Goal: Information Seeking & Learning: Learn about a topic

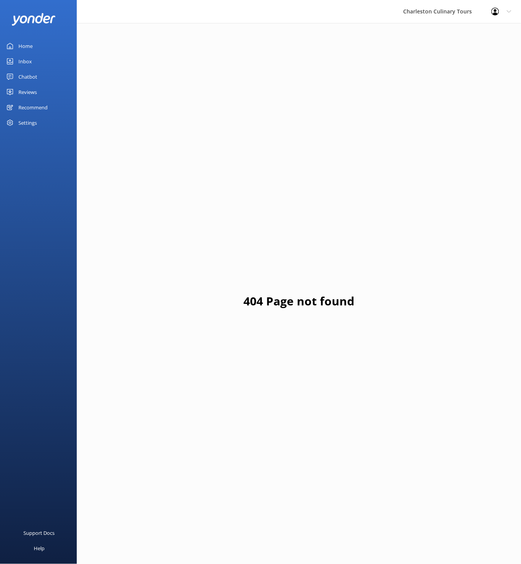
click at [38, 45] on link "Home" at bounding box center [38, 45] width 77 height 15
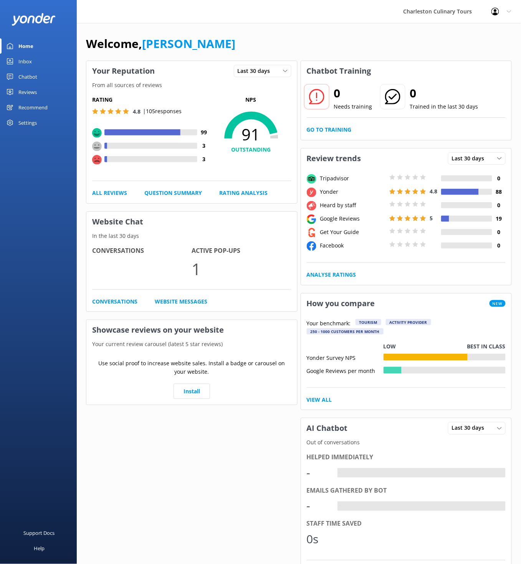
click at [30, 93] on div "Reviews" at bounding box center [27, 91] width 18 height 15
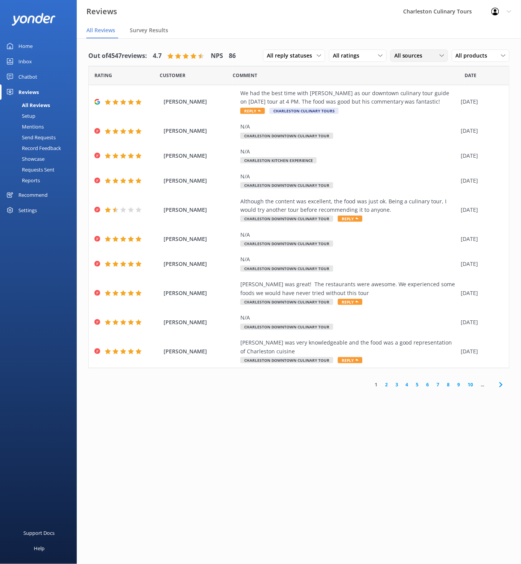
click at [427, 54] on div "All sources" at bounding box center [419, 55] width 54 height 8
click at [475, 54] on span "All products" at bounding box center [473, 55] width 36 height 8
click at [482, 133] on div "[GEOGRAPHIC_DATA] [GEOGRAPHIC_DATA] Culinary Tour" at bounding box center [486, 133] width 61 height 23
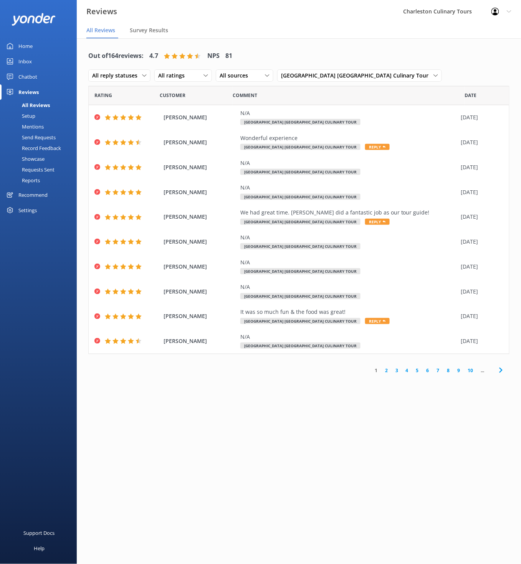
click at [26, 102] on div "All Reviews" at bounding box center [27, 105] width 45 height 11
click at [367, 75] on span "[GEOGRAPHIC_DATA] [GEOGRAPHIC_DATA] Culinary Tour" at bounding box center [357, 75] width 152 height 8
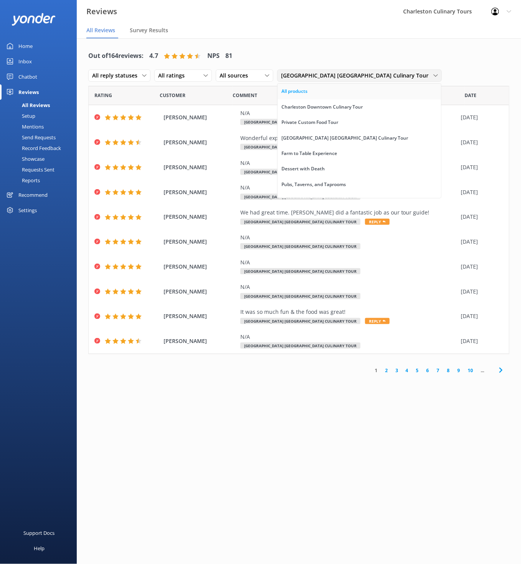
click at [331, 95] on link "All products" at bounding box center [358, 91] width 163 height 15
